Goal: Find specific page/section: Find specific page/section

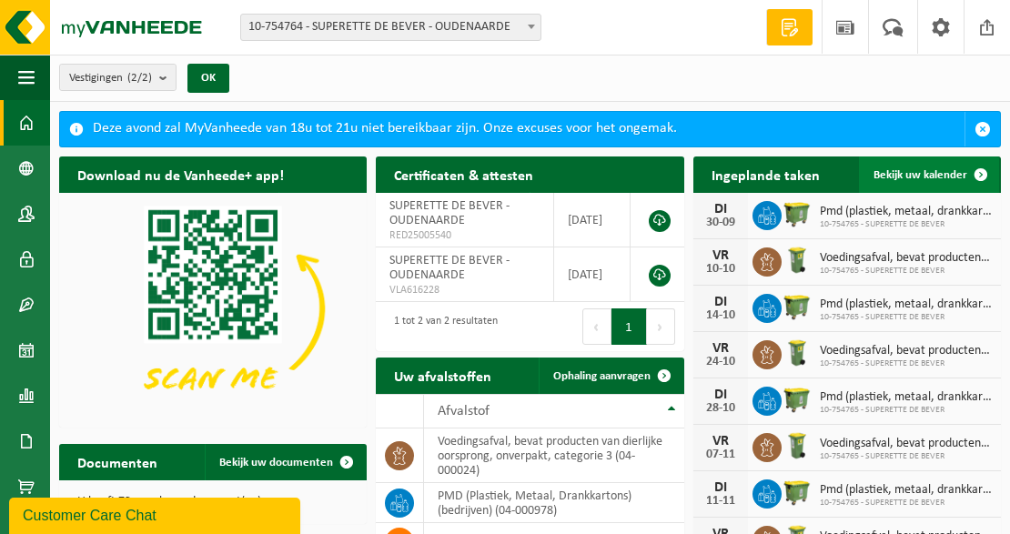
click at [980, 176] on span at bounding box center [981, 175] width 36 height 36
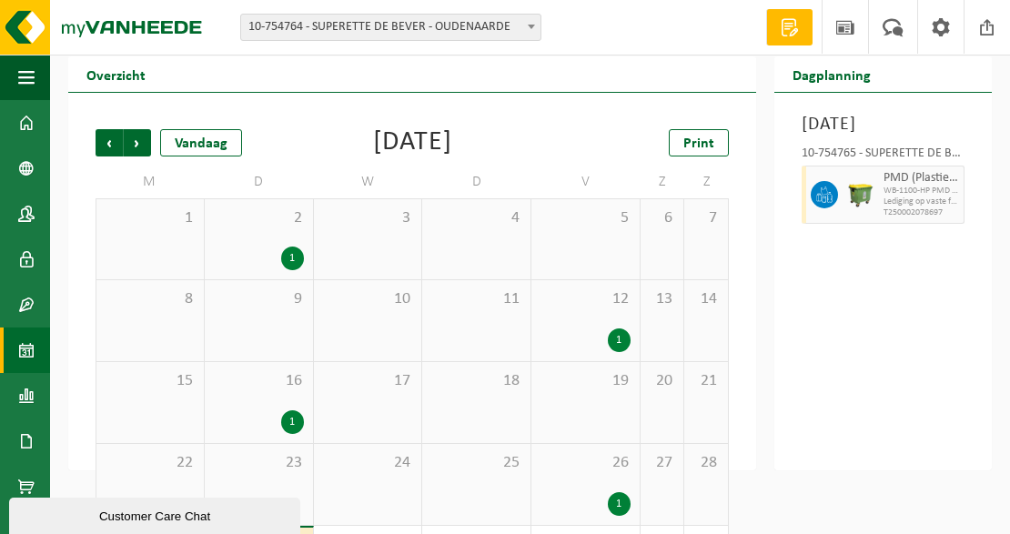
scroll to position [146, 0]
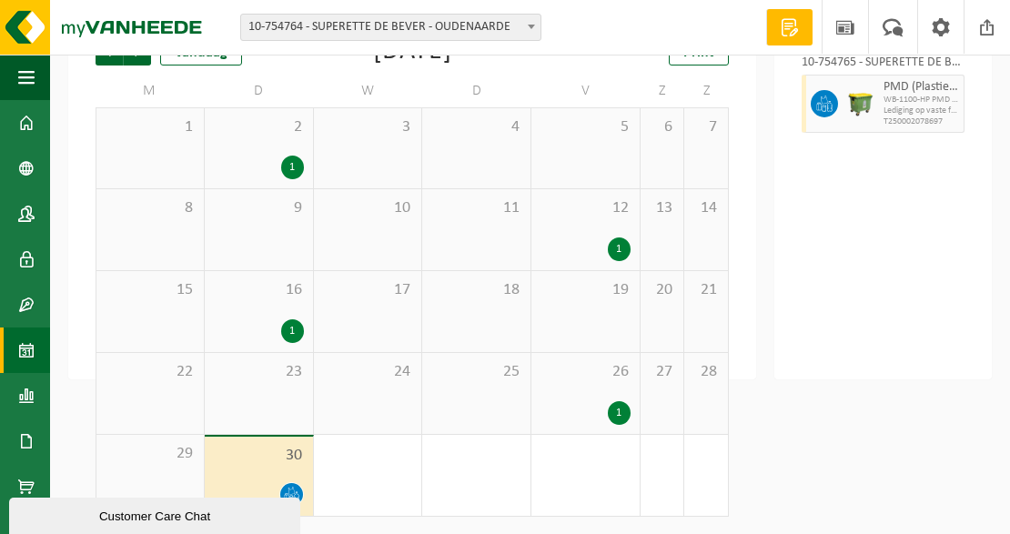
click at [923, 116] on span "Lediging op vaste frequentie" at bounding box center [922, 111] width 76 height 11
click at [834, 117] on span at bounding box center [824, 103] width 27 height 27
click at [919, 95] on span "PMD (Plastiek, Metaal, Drankkartons) (bedrijven)" at bounding box center [922, 87] width 76 height 15
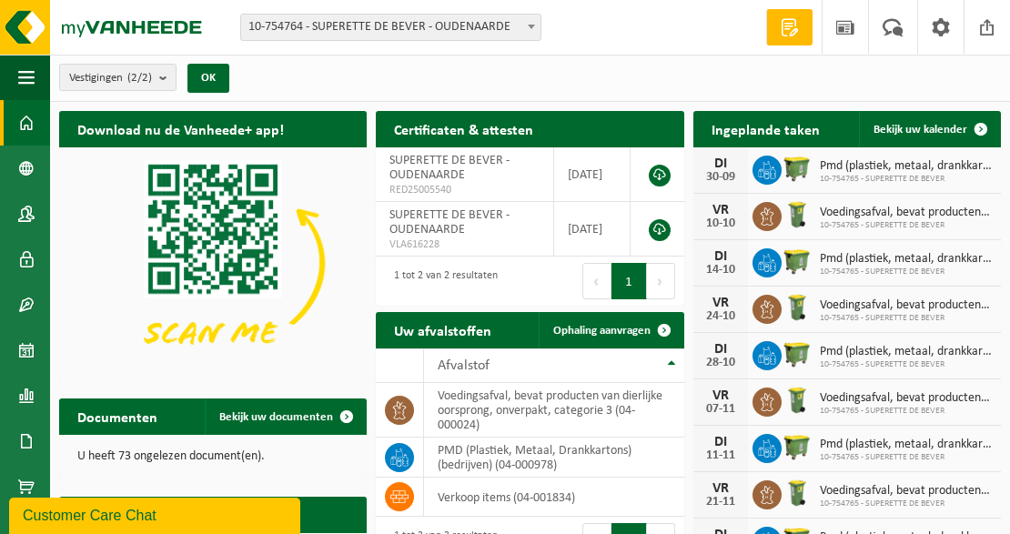
click at [213, 455] on p "U heeft 73 ongelezen document(en)." at bounding box center [212, 457] width 271 height 13
click at [304, 422] on span "Bekijk uw documenten" at bounding box center [276, 417] width 114 height 12
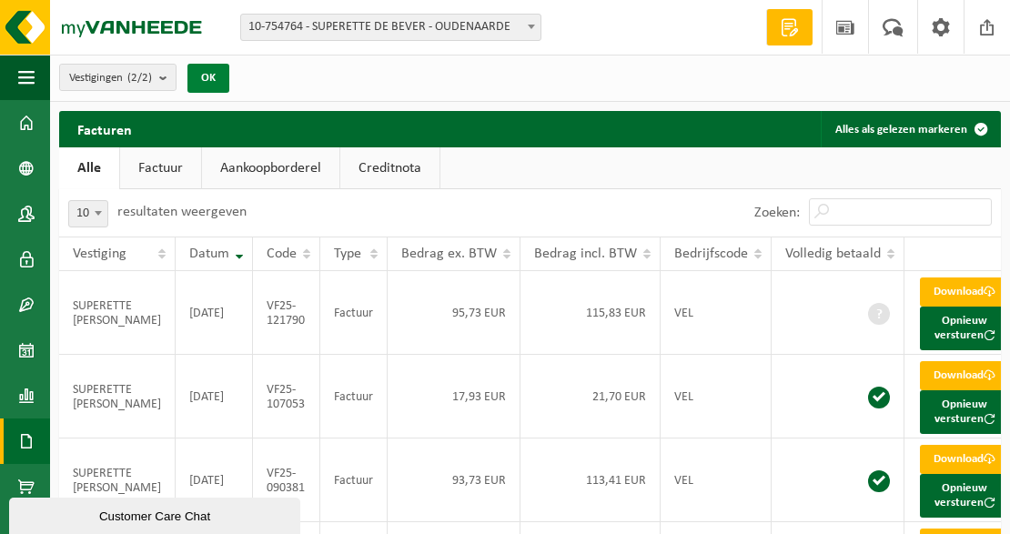
click at [204, 80] on button "OK" at bounding box center [208, 78] width 42 height 29
